Goal: Task Accomplishment & Management: Manage account settings

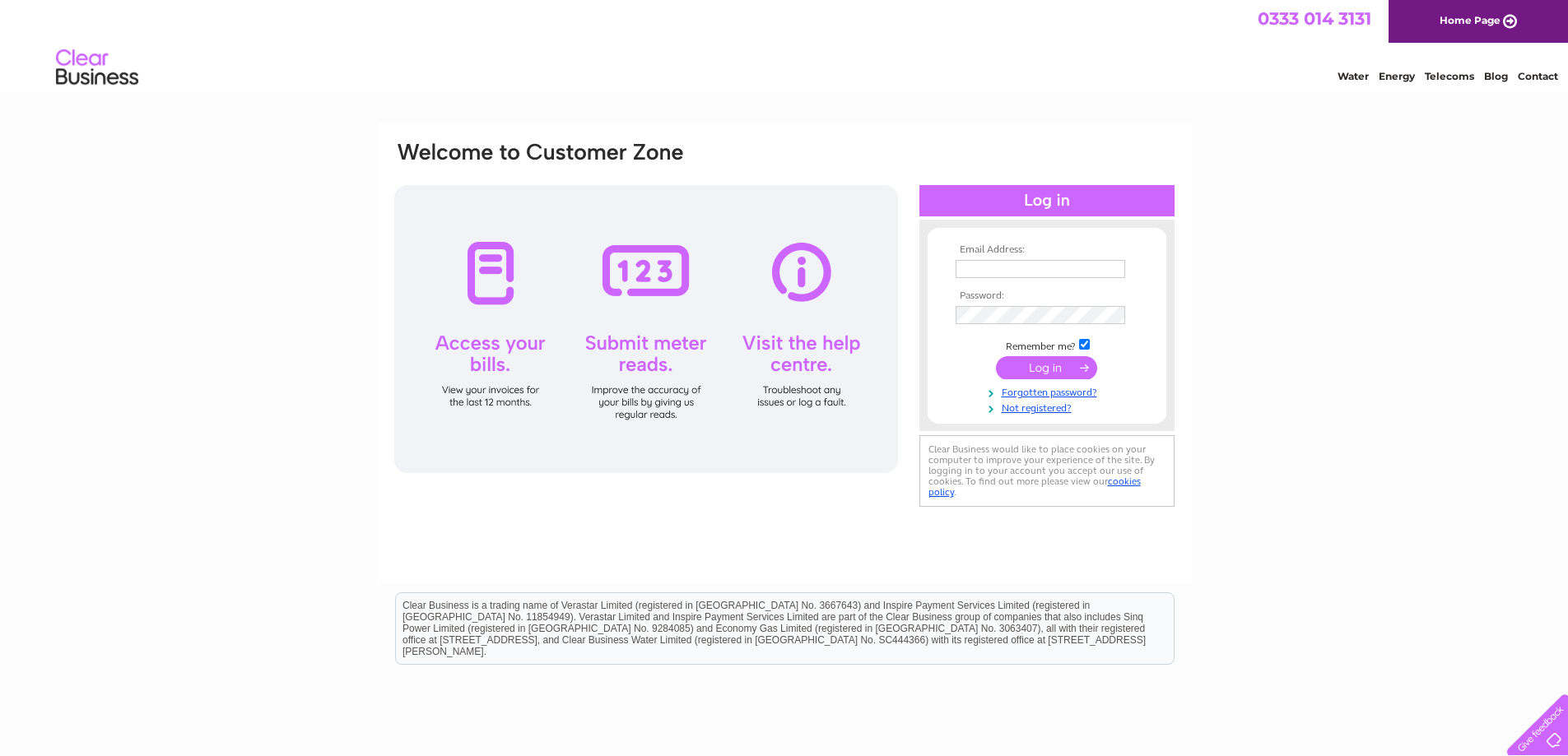
click at [983, 277] on input "text" at bounding box center [1041, 269] width 170 height 18
type input "[EMAIL_ADDRESS][DOMAIN_NAME]"
click at [996, 358] on input "submit" at bounding box center [1046, 370] width 101 height 23
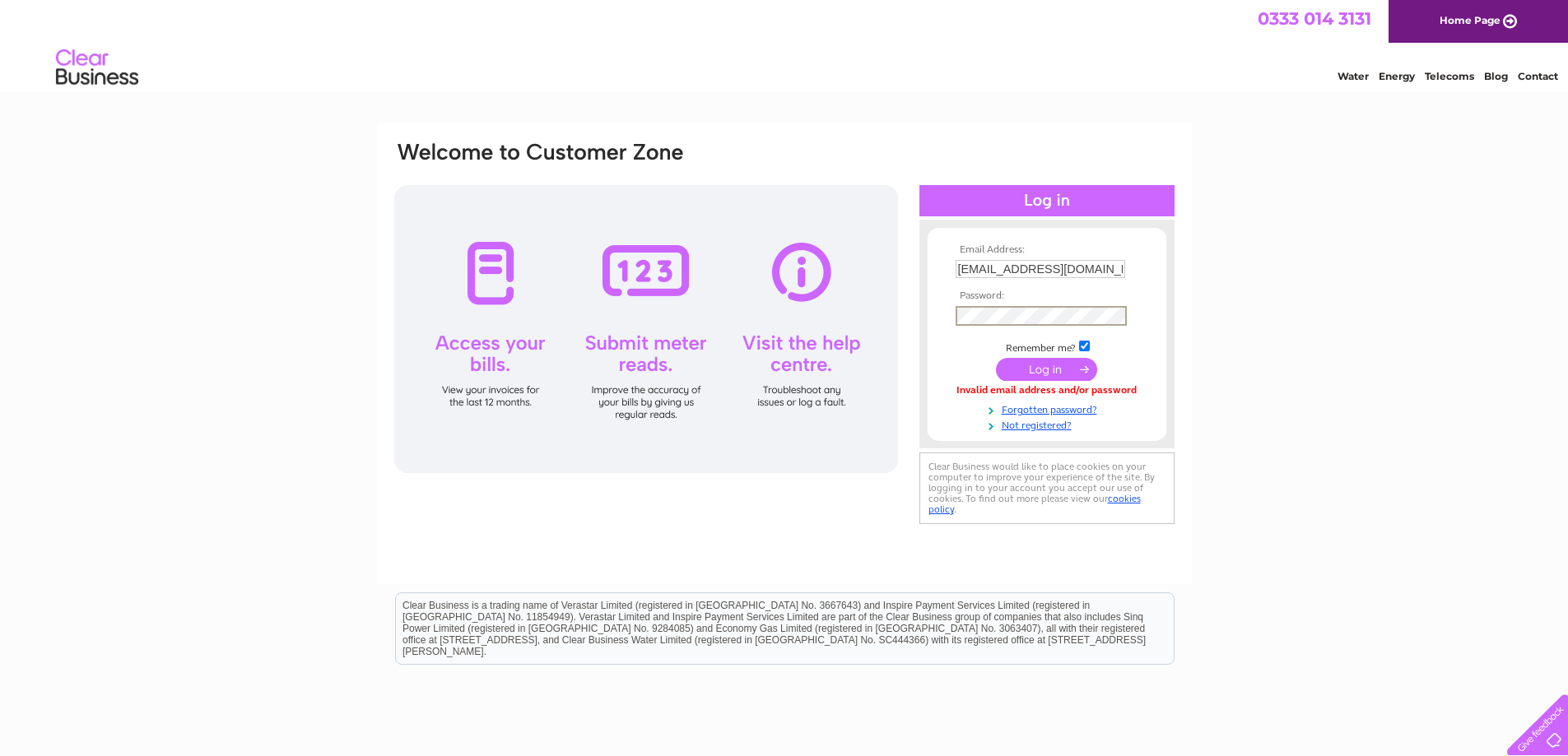
click at [996, 358] on input "submit" at bounding box center [1046, 370] width 101 height 23
